Goal: Information Seeking & Learning: Learn about a topic

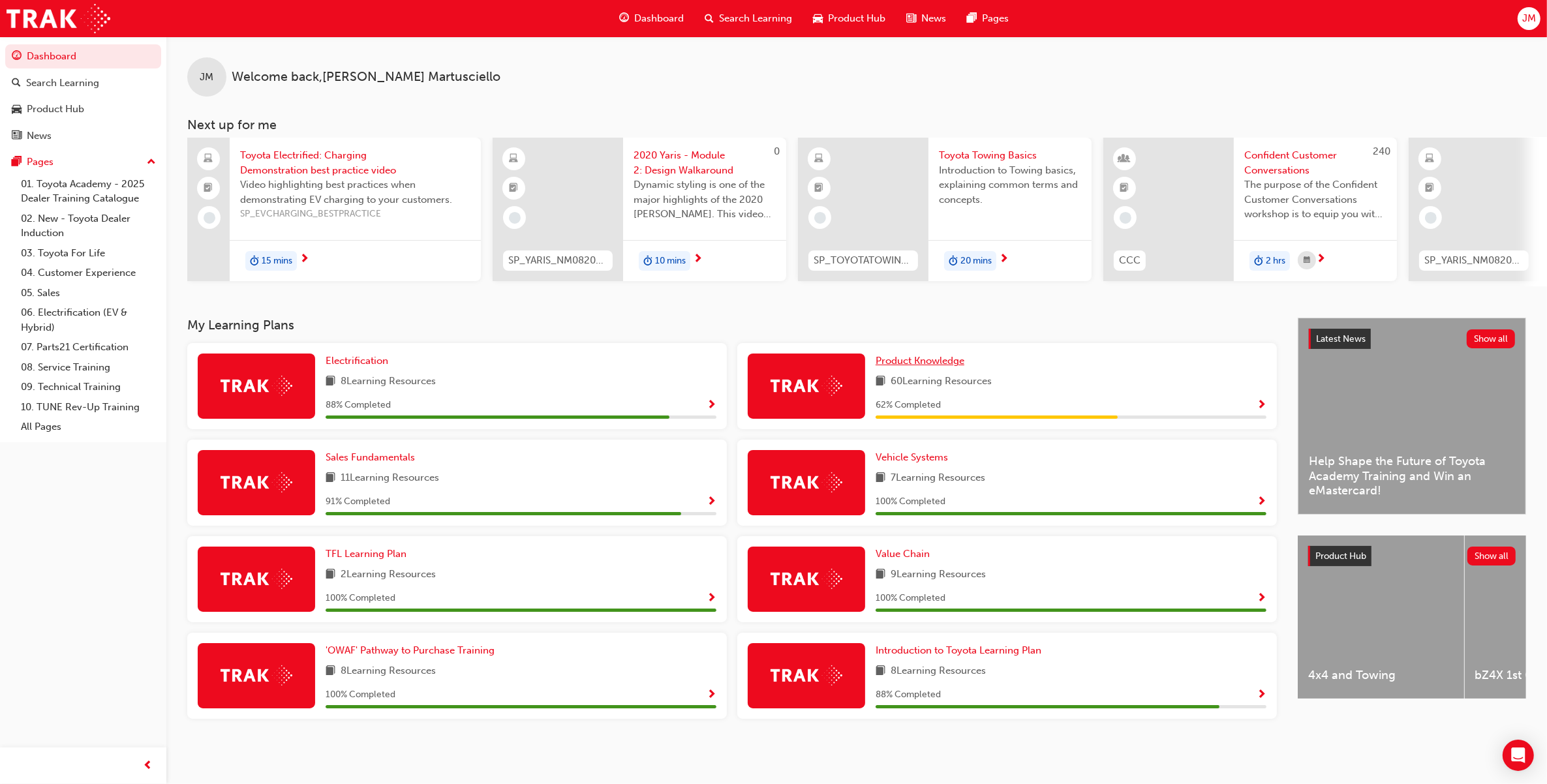
click at [911, 365] on span "Product Knowledge" at bounding box center [919, 361] width 89 height 12
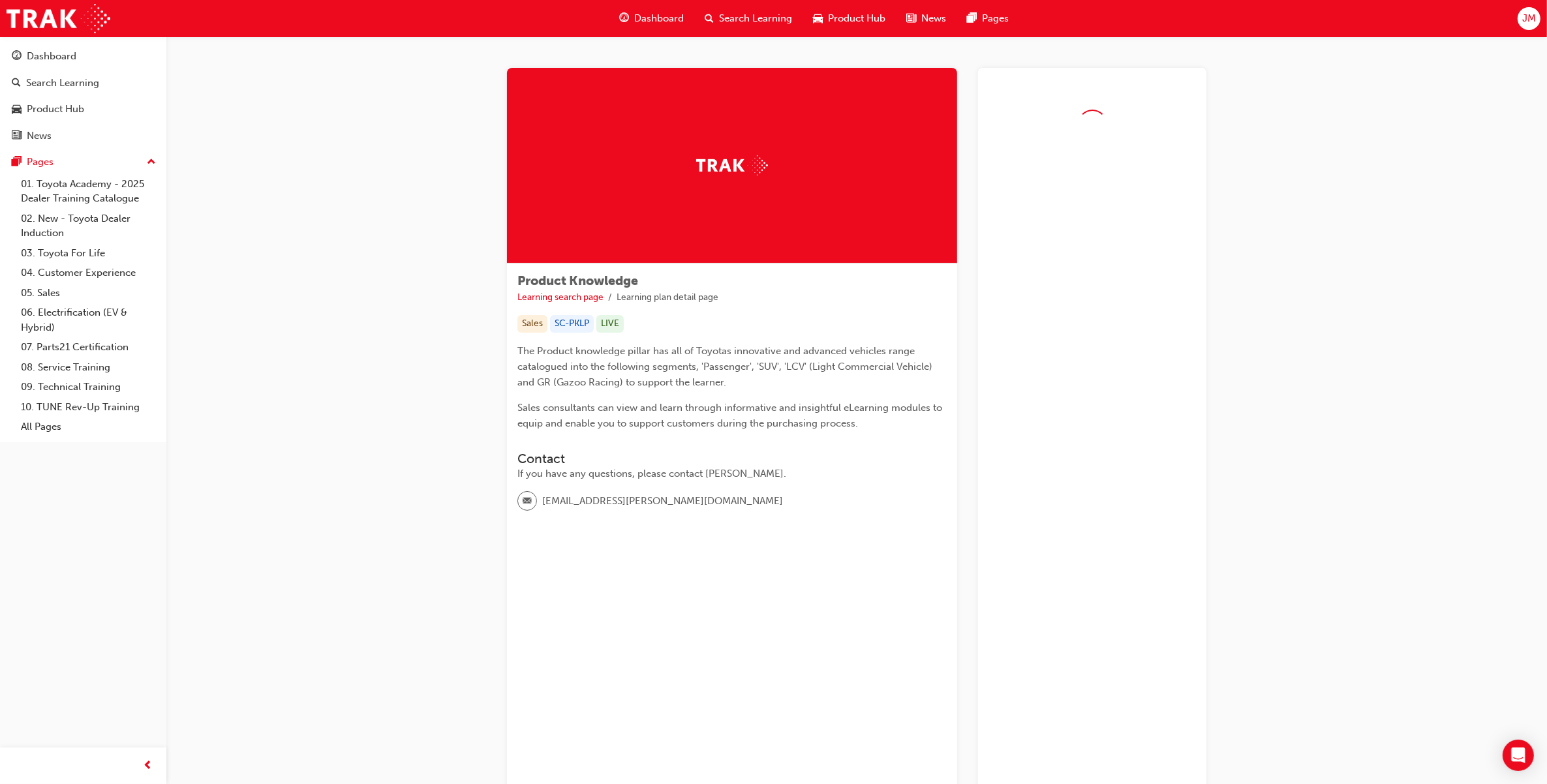
click at [748, 17] on span "Search Learning" at bounding box center [755, 18] width 73 height 15
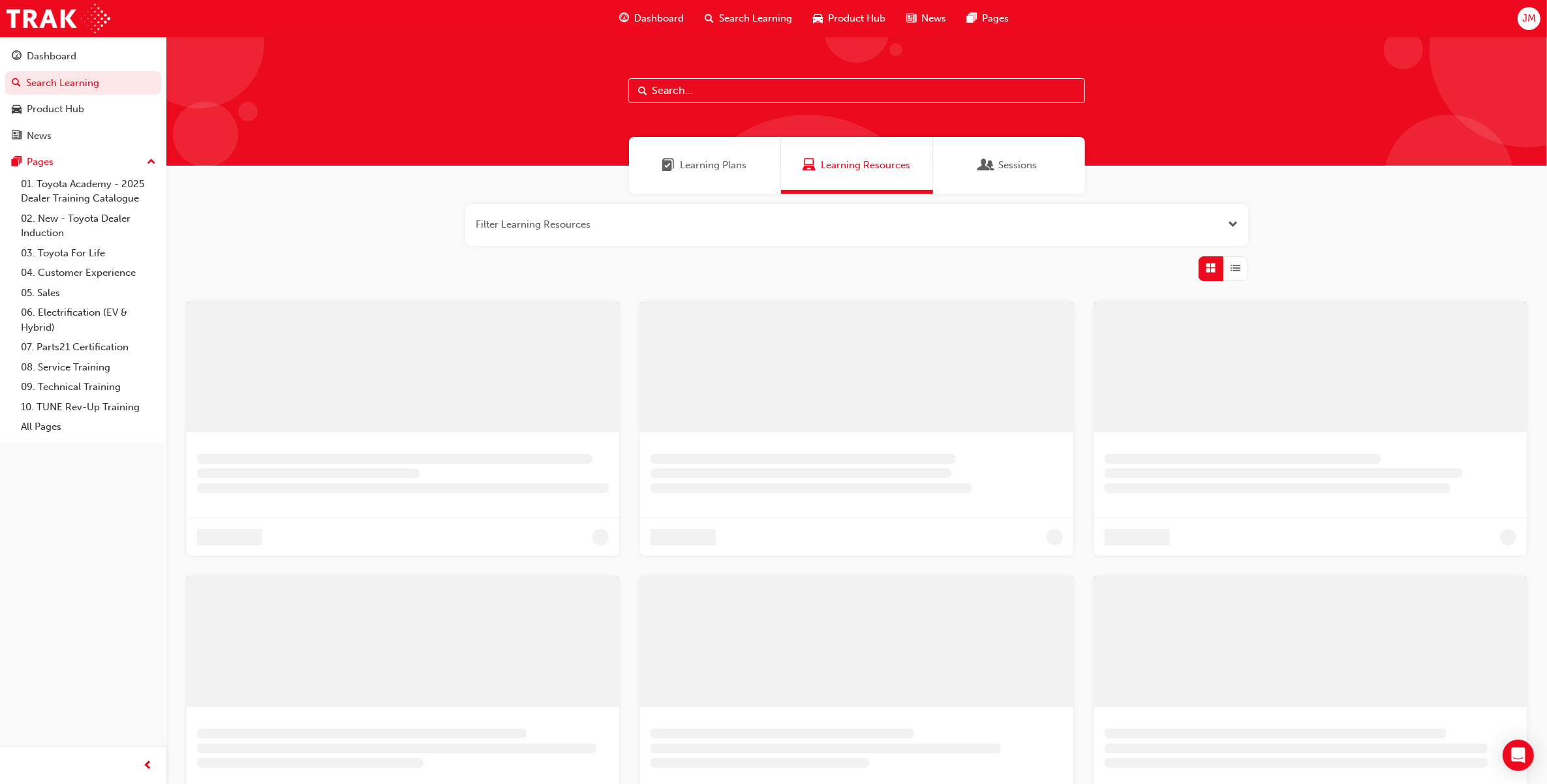
click at [692, 102] on input "text" at bounding box center [856, 90] width 457 height 25
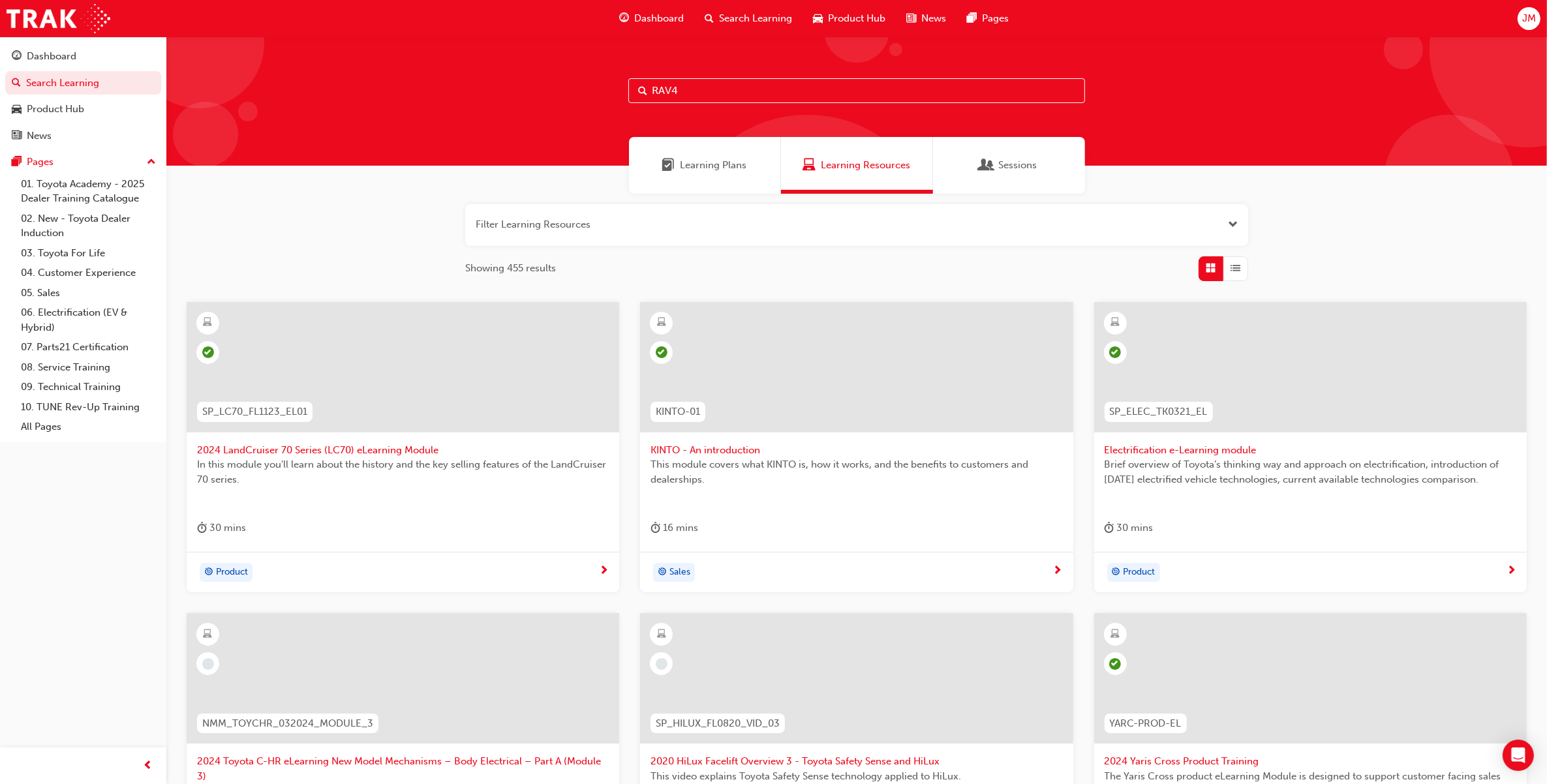
type input "RAV4"
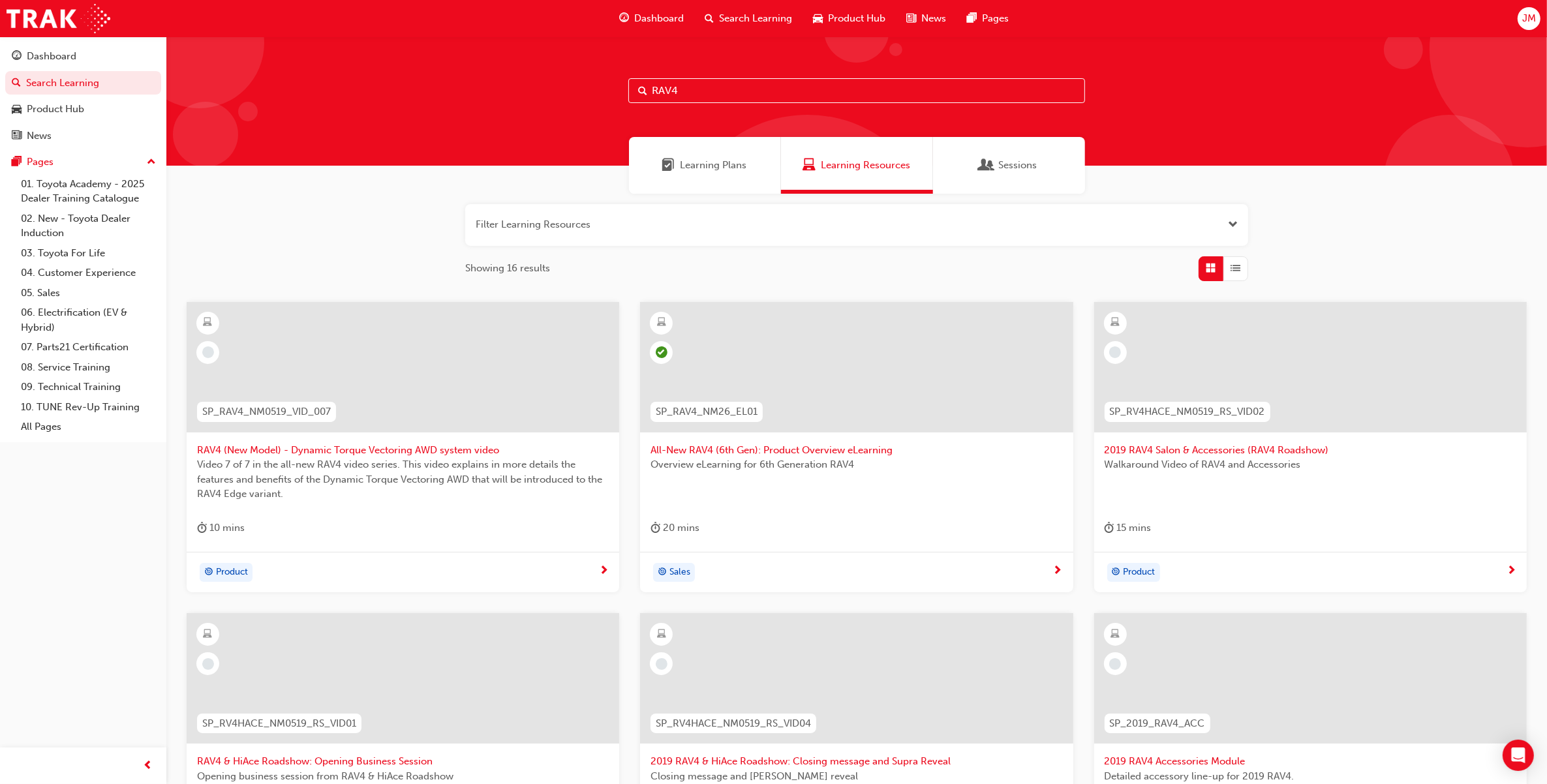
click at [748, 444] on span "All-New RAV4 (6th Gen): Product Overview eLearning" at bounding box center [856, 450] width 412 height 15
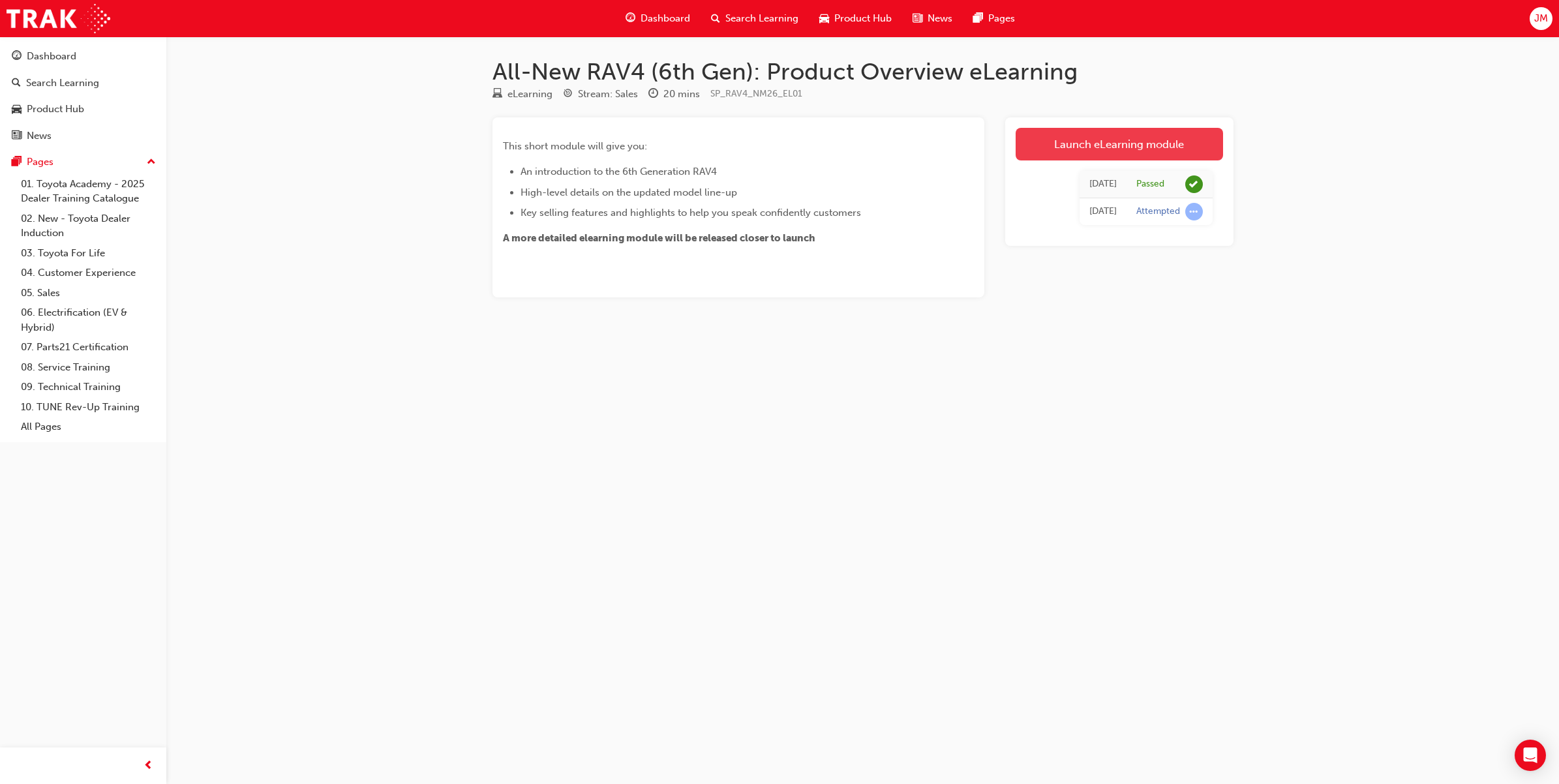
click at [1070, 155] on link "Launch eLearning module" at bounding box center [1120, 144] width 208 height 32
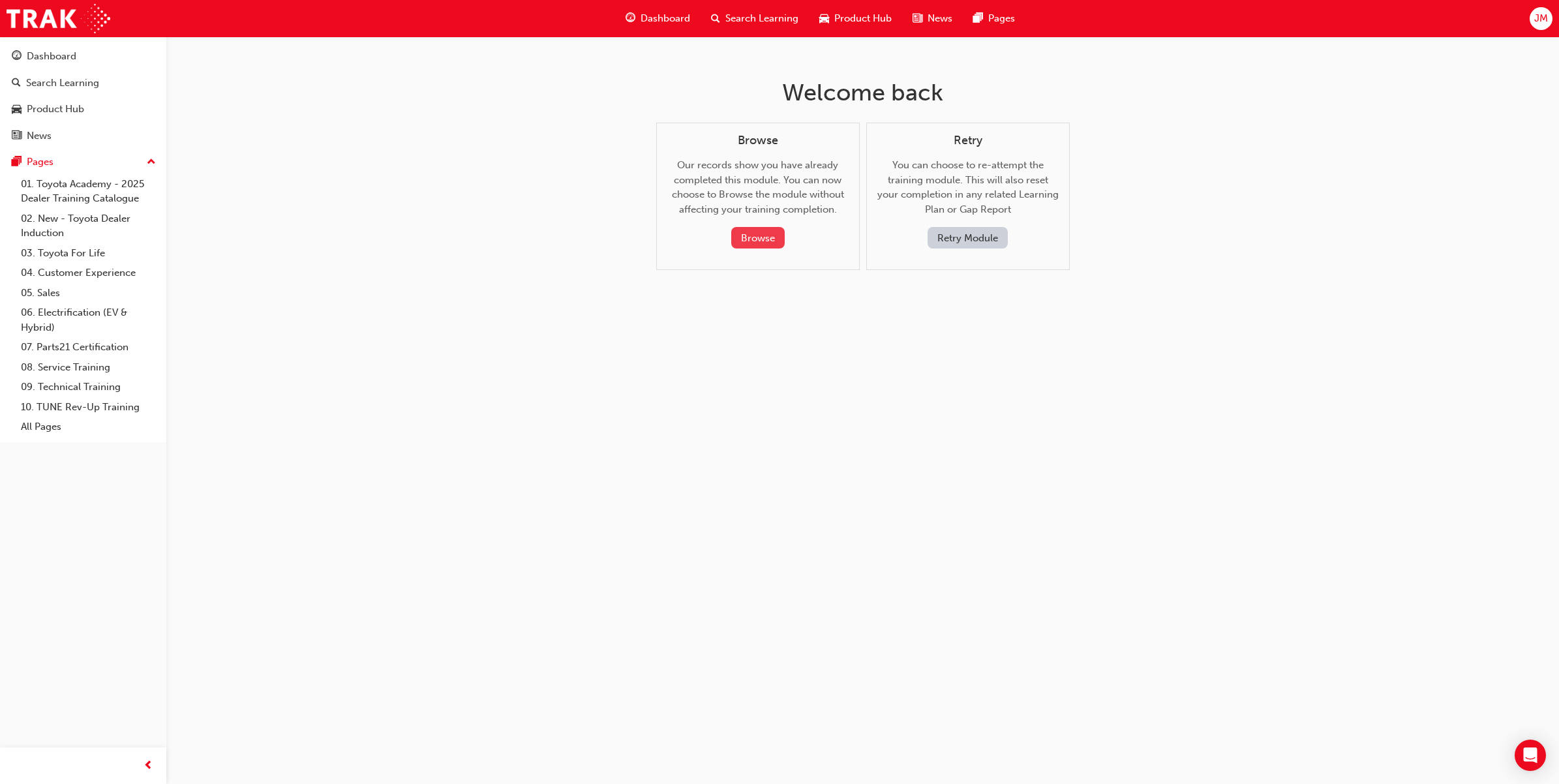
click at [759, 242] on button "Browse" at bounding box center [758, 238] width 53 height 22
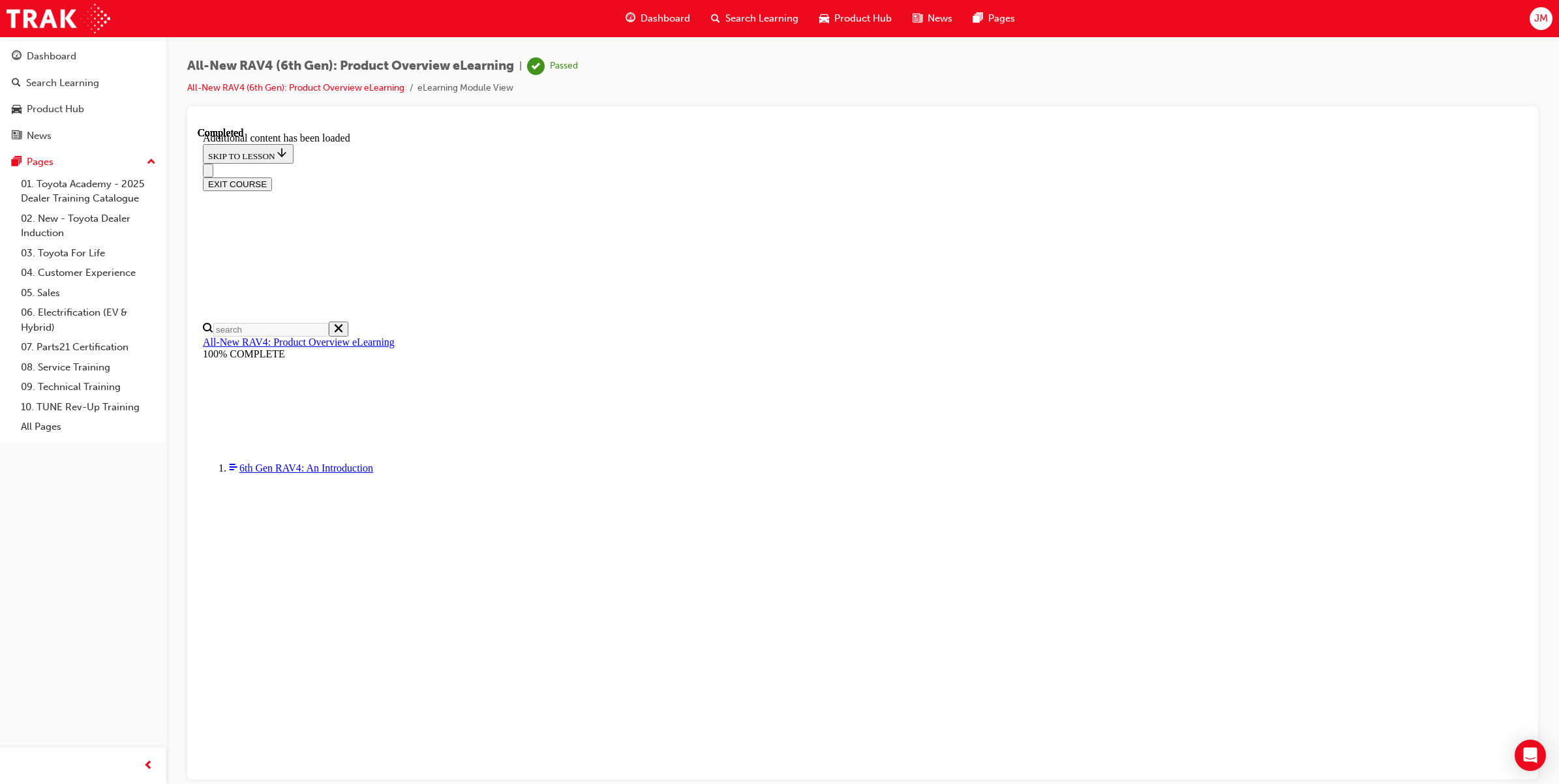
scroll to position [453, 0]
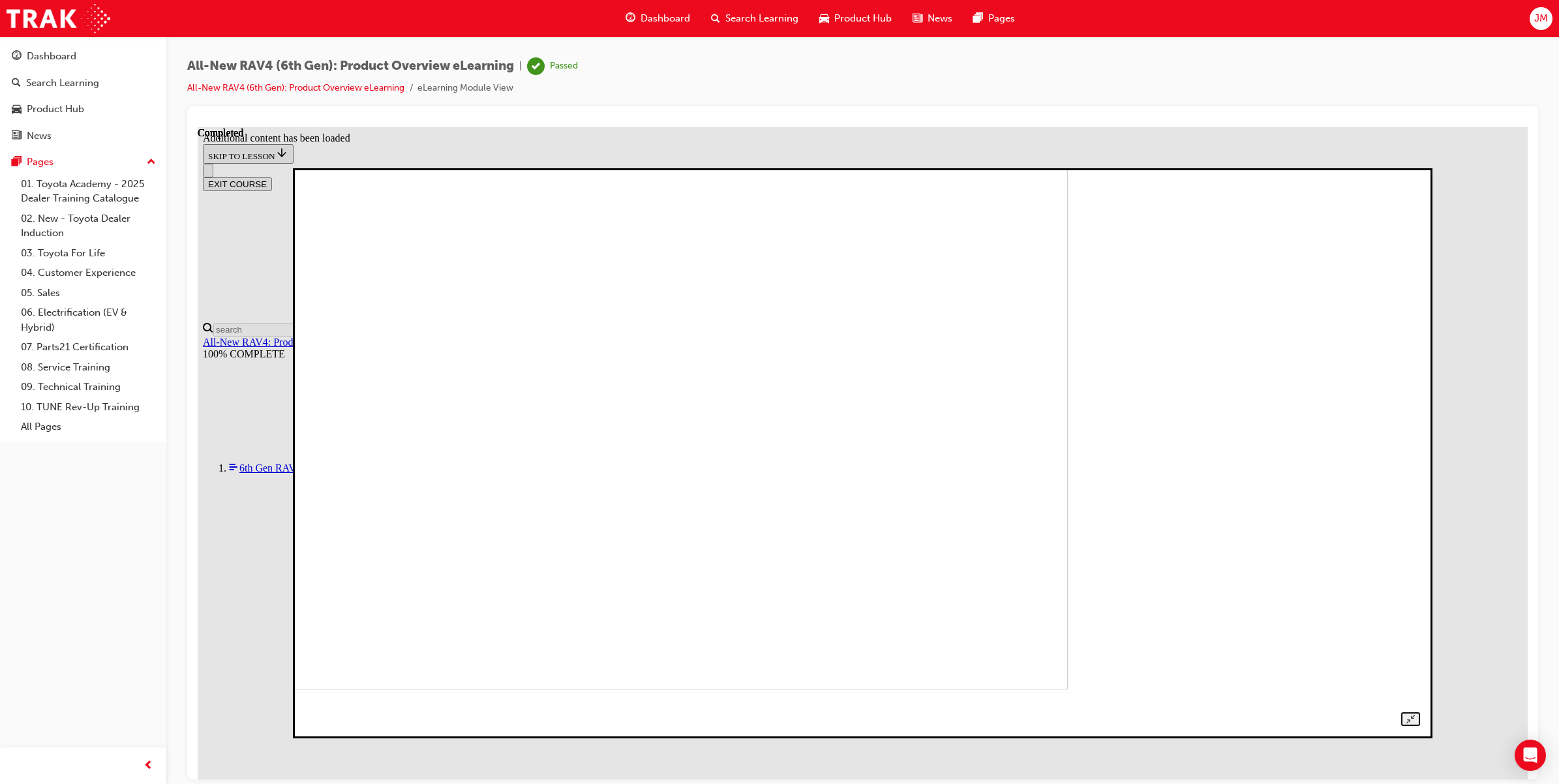
click at [1048, 397] on img at bounding box center [519, 418] width 1096 height 542
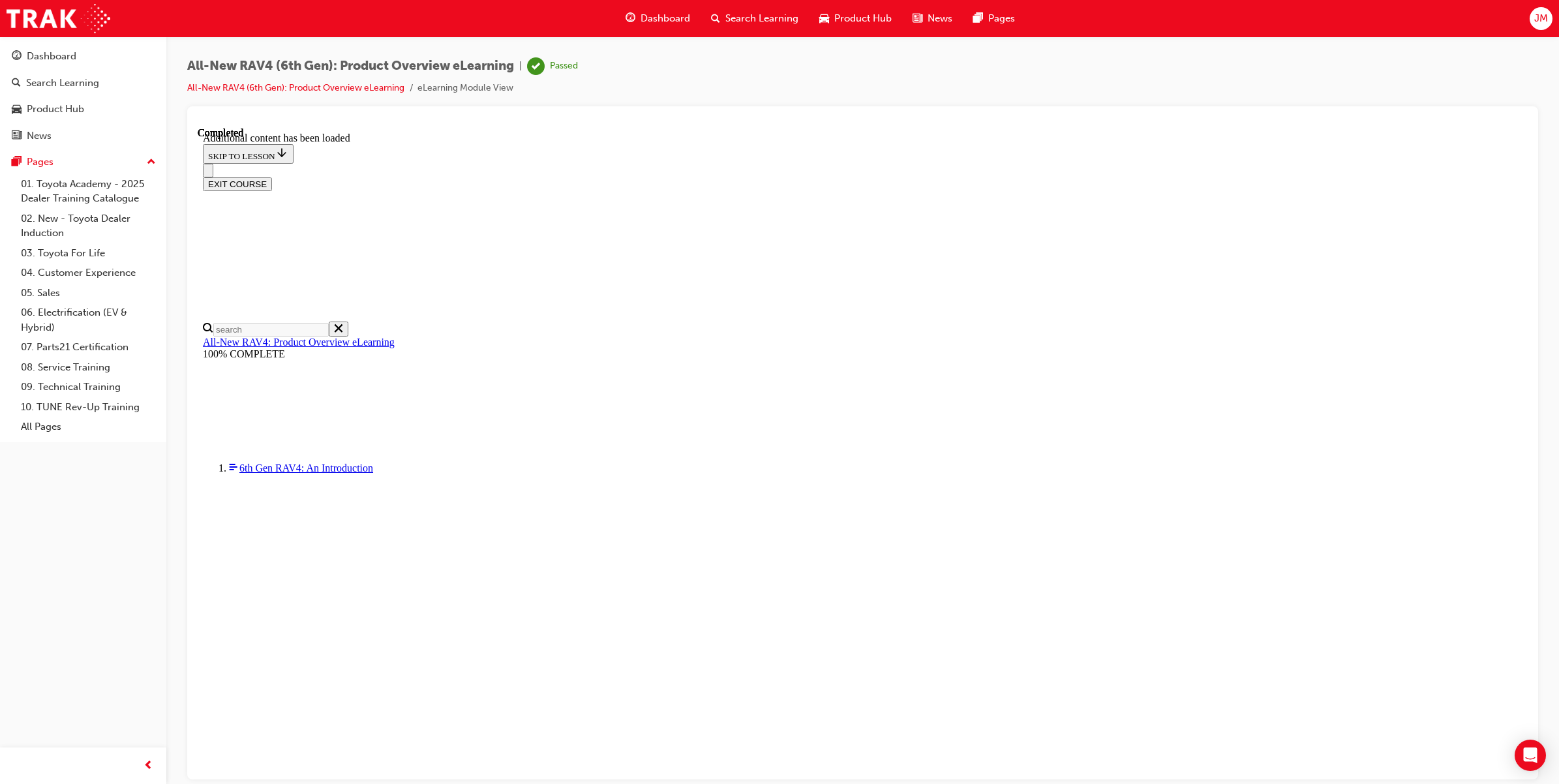
scroll to position [749, 0]
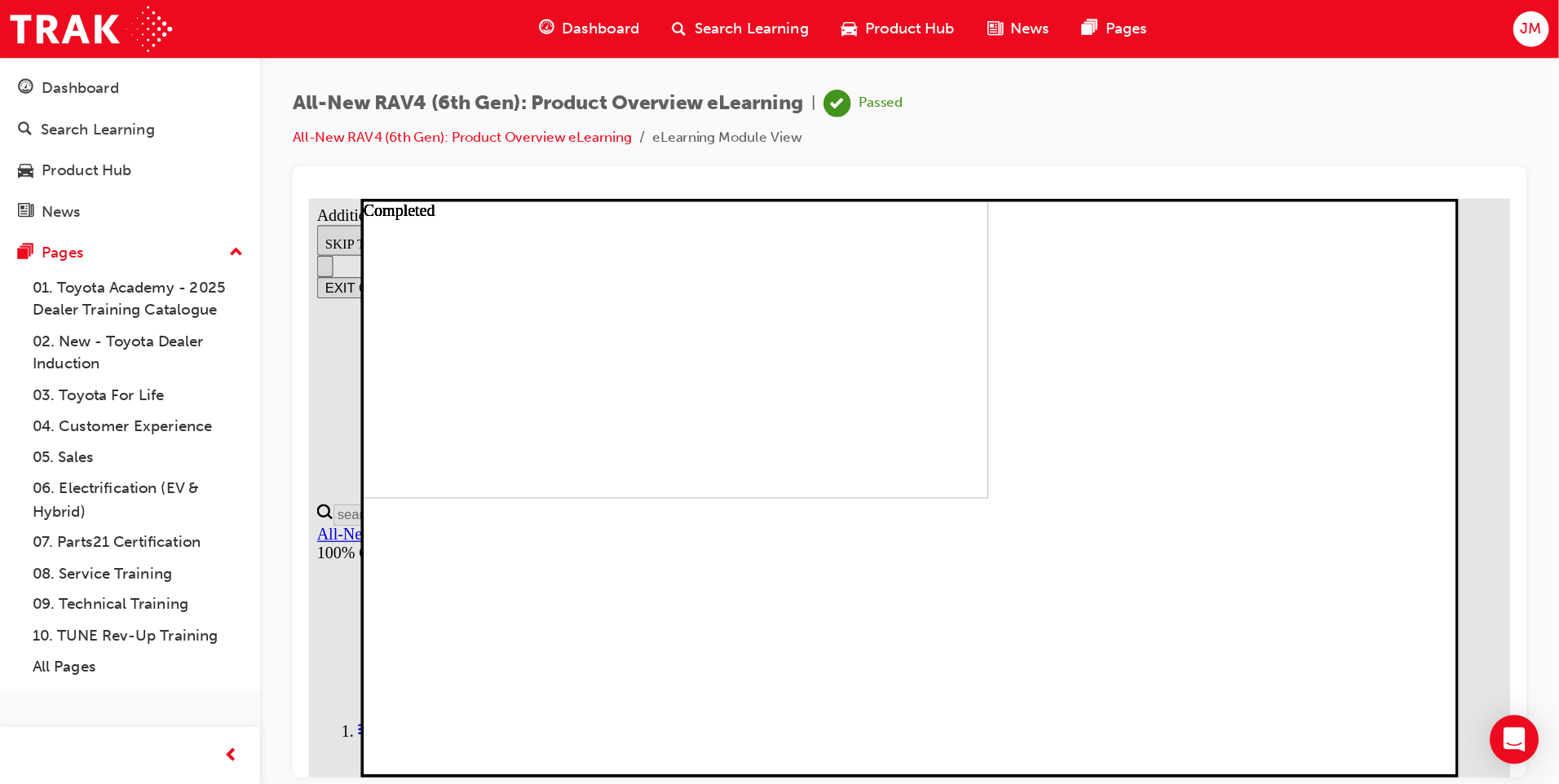
scroll to position [930, 0]
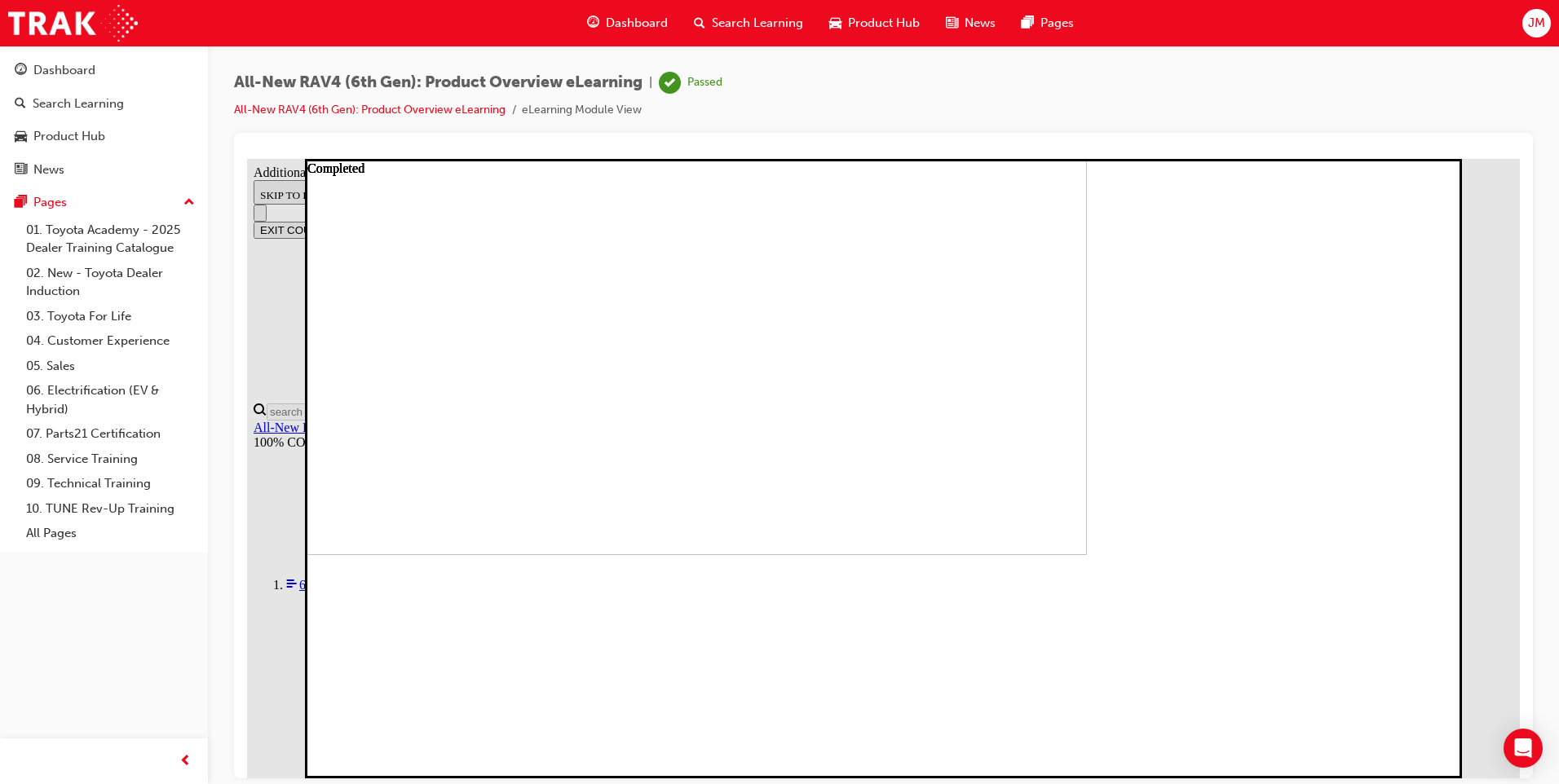
click at [1087, 160] on img at bounding box center [536, 244] width 1101 height 619
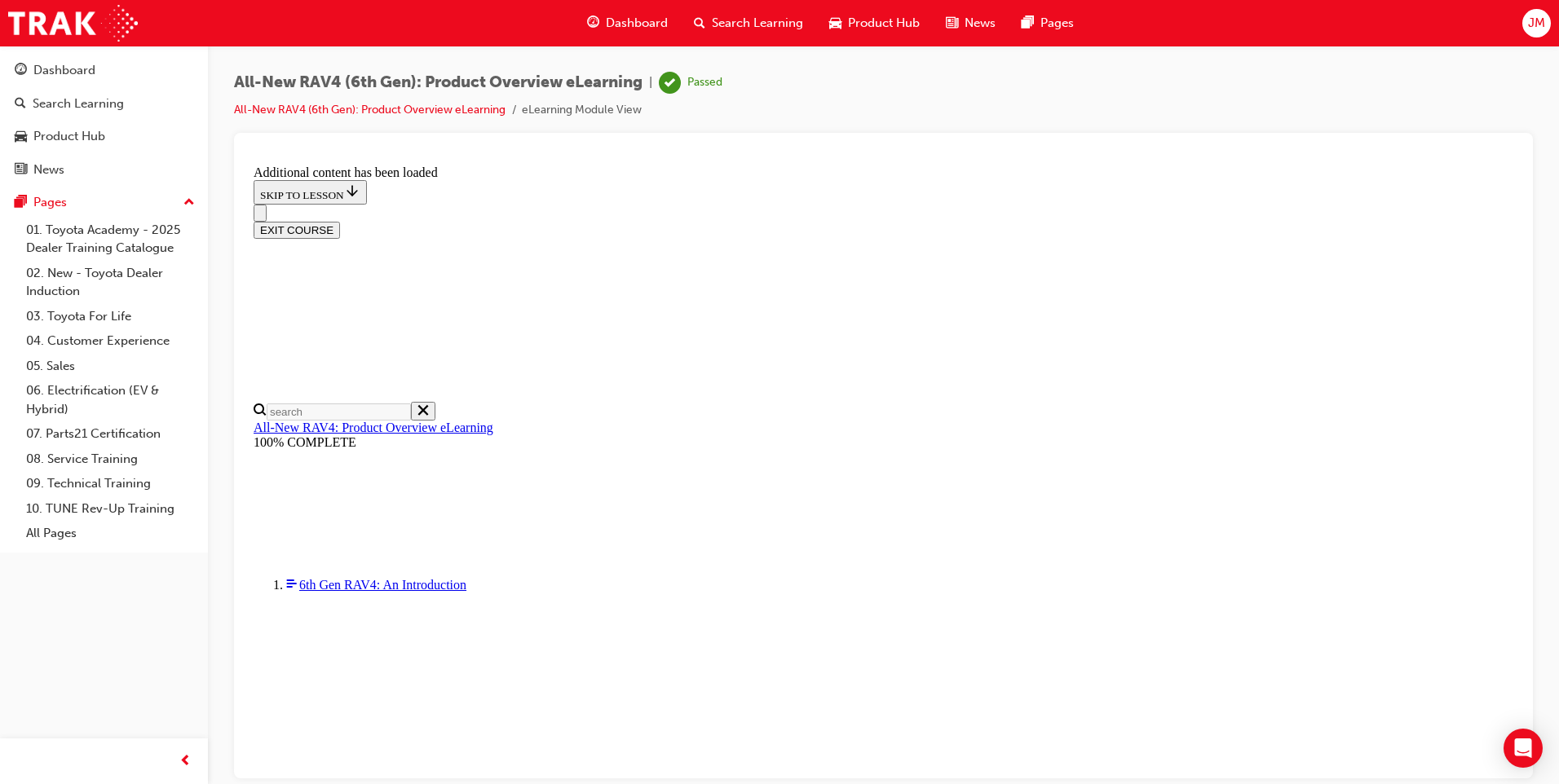
scroll to position [1132, 0]
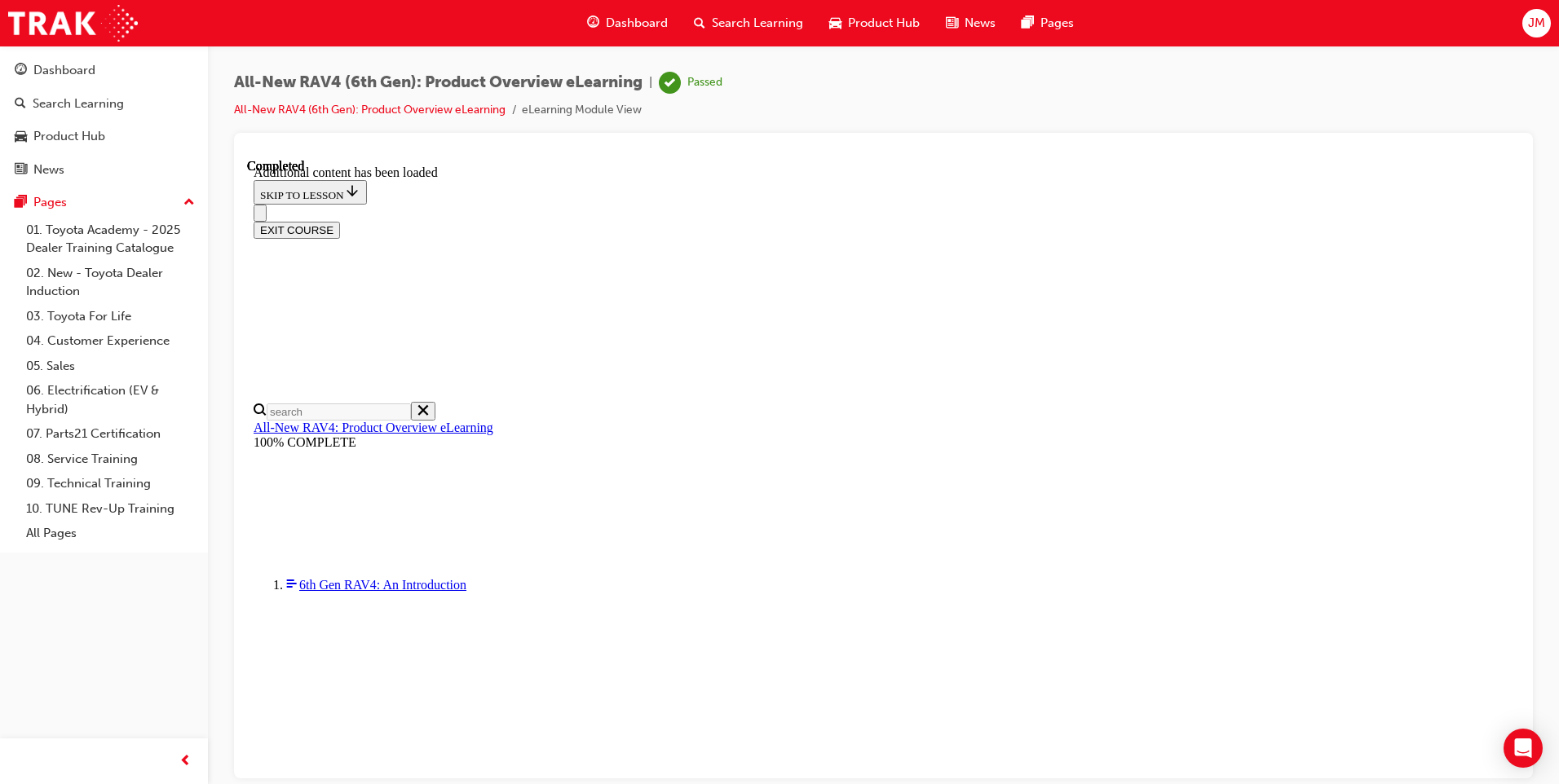
scroll to position [57, 0]
